Goal: Navigation & Orientation: Find specific page/section

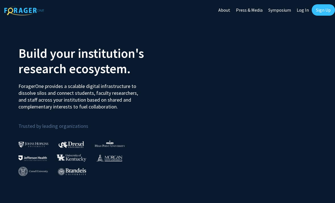
click at [304, 13] on link "Log In" at bounding box center [303, 10] width 18 height 20
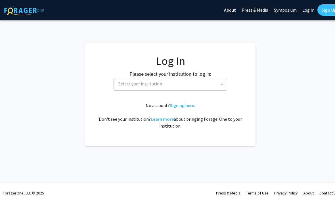
click at [129, 83] on span "Select your institution" at bounding box center [140, 84] width 44 height 6
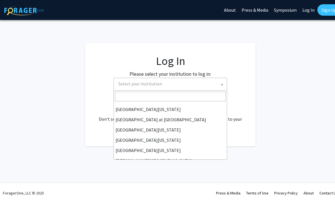
scroll to position [199, 0]
select select "21"
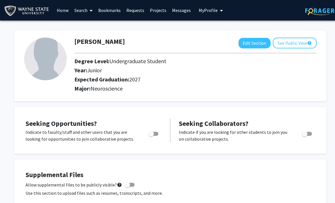
click at [104, 8] on link "Bookmarks" at bounding box center [109, 10] width 28 height 20
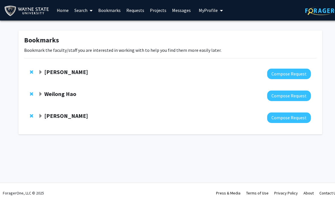
click at [55, 74] on strong "[PERSON_NAME]" at bounding box center [66, 71] width 44 height 7
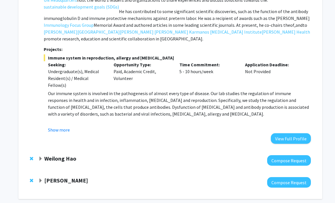
scroll to position [134, 0]
click at [62, 155] on strong "Weilong Hao" at bounding box center [60, 158] width 32 height 7
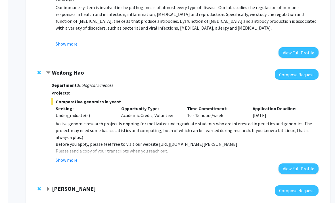
scroll to position [228, 0]
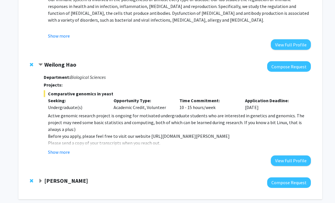
click at [57, 177] on strong "[PERSON_NAME]" at bounding box center [66, 180] width 44 height 7
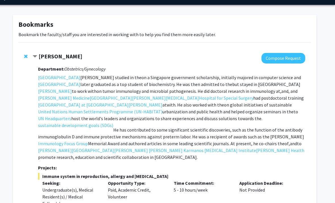
scroll to position [14, 6]
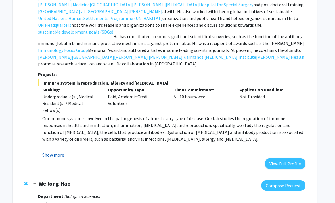
click at [51, 151] on button "Show more" at bounding box center [53, 154] width 22 height 7
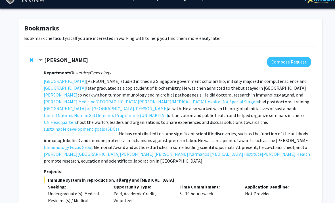
scroll to position [12, 0]
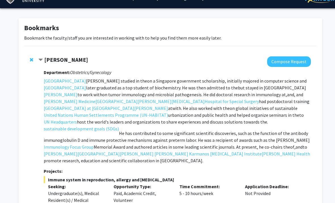
click at [58, 62] on strong "[PERSON_NAME]" at bounding box center [66, 59] width 44 height 7
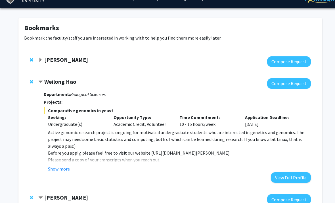
click at [52, 57] on strong "[PERSON_NAME]" at bounding box center [66, 59] width 44 height 7
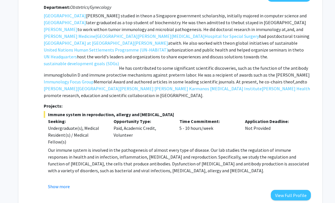
scroll to position [105, 0]
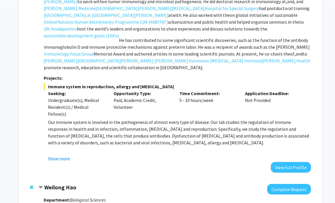
click at [66, 145] on fg-read-more "Our immune system is involved in the pathogenesis of almost every type of disea…" at bounding box center [177, 139] width 267 height 43
click at [67, 155] on button "Show more" at bounding box center [59, 158] width 22 height 7
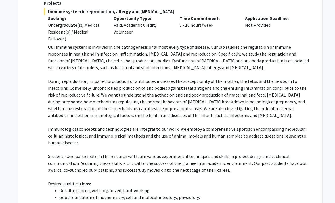
scroll to position [180, 0]
